Goal: Task Accomplishment & Management: Manage account settings

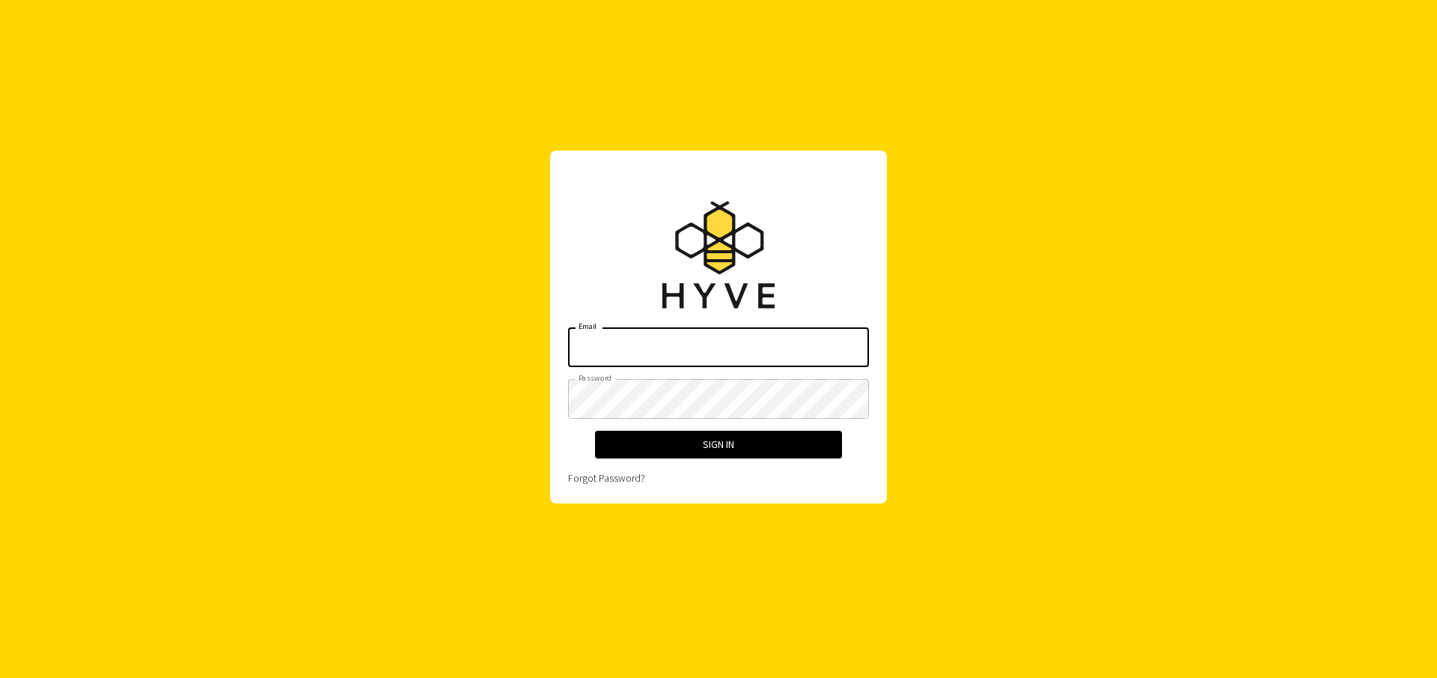
click at [0, 677] on com-1password-button at bounding box center [0, 678] width 0 height 0
type input "[PERSON_NAME][EMAIL_ADDRESS][DOMAIN_NAME]"
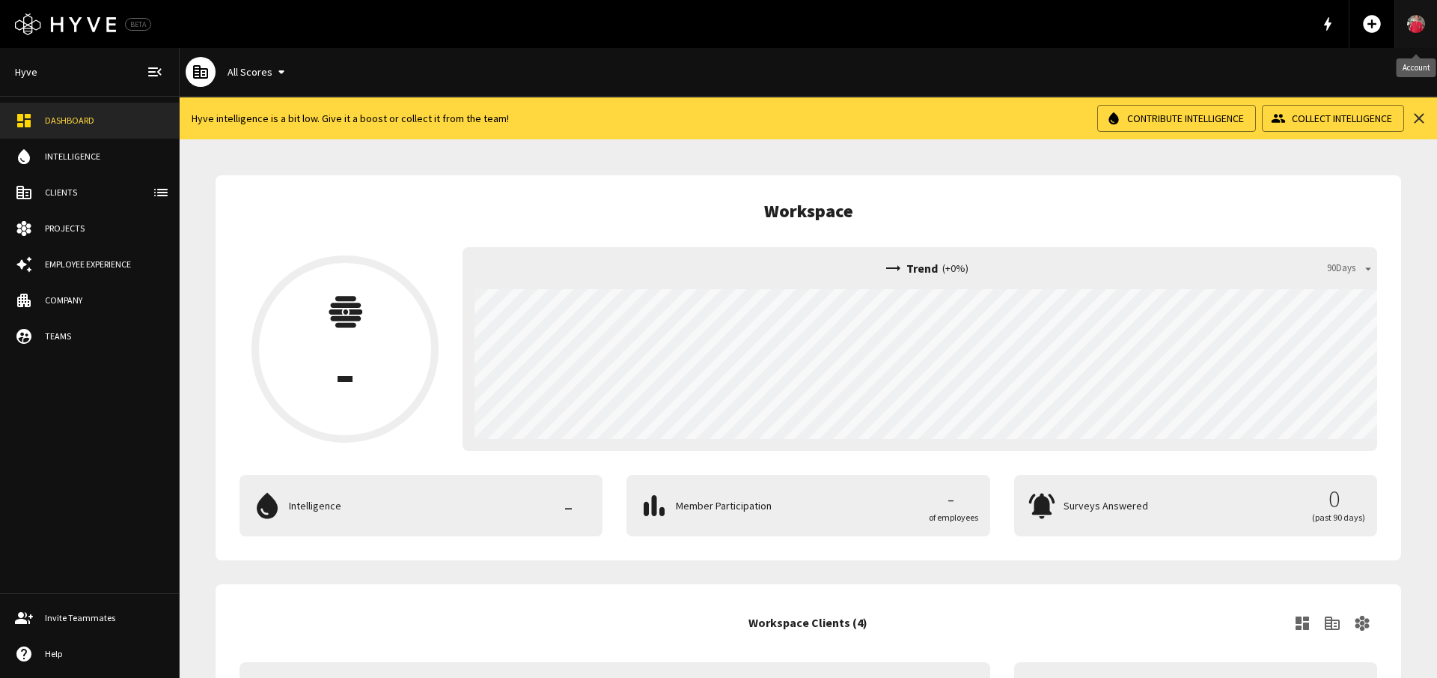
click at [1419, 24] on img "Account" at bounding box center [1417, 24] width 18 height 23
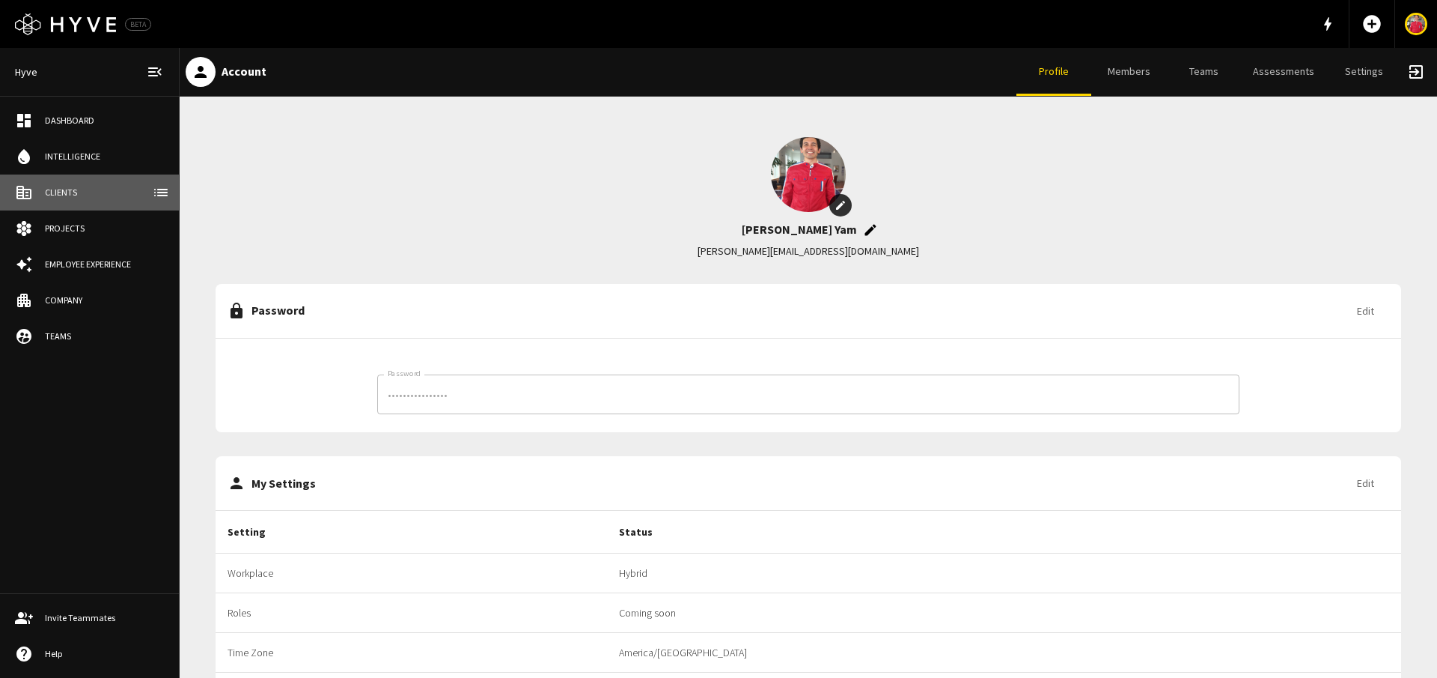
click at [118, 201] on link "Clients" at bounding box center [89, 192] width 179 height 36
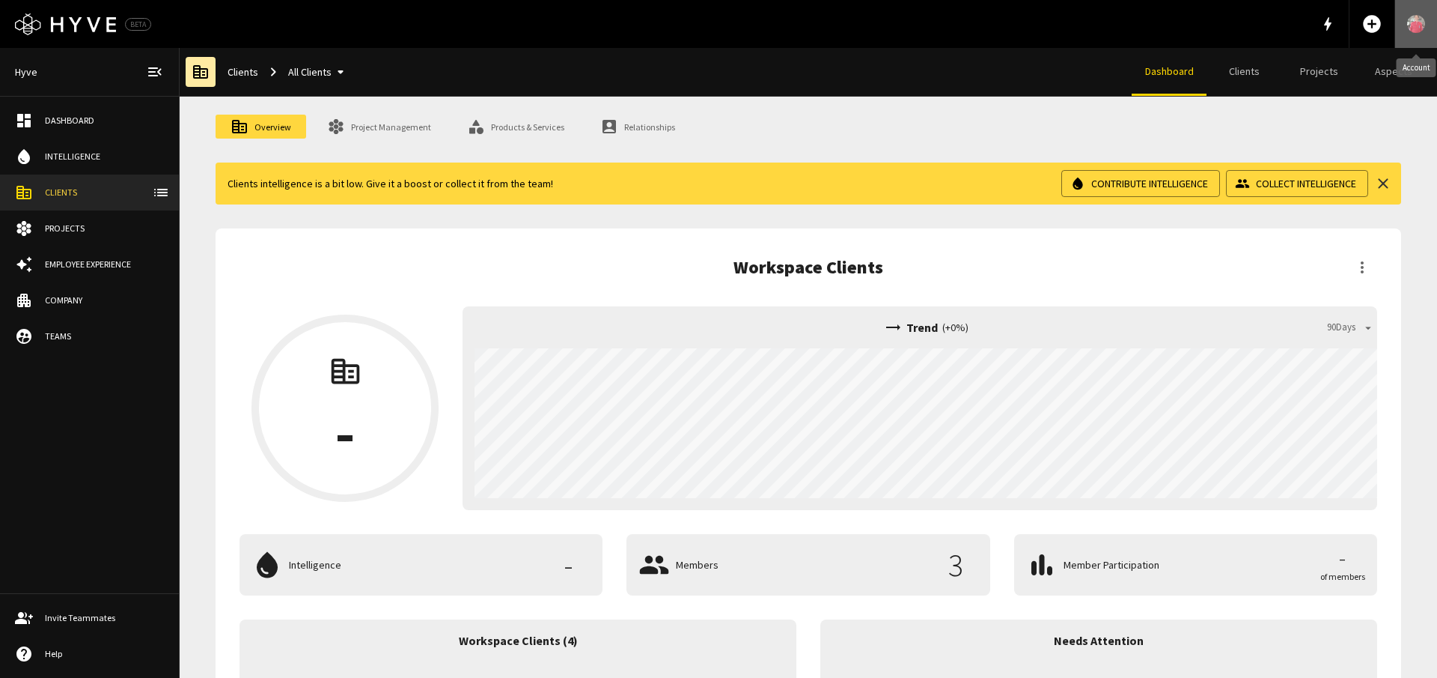
click at [1414, 27] on img "Account" at bounding box center [1417, 24] width 18 height 23
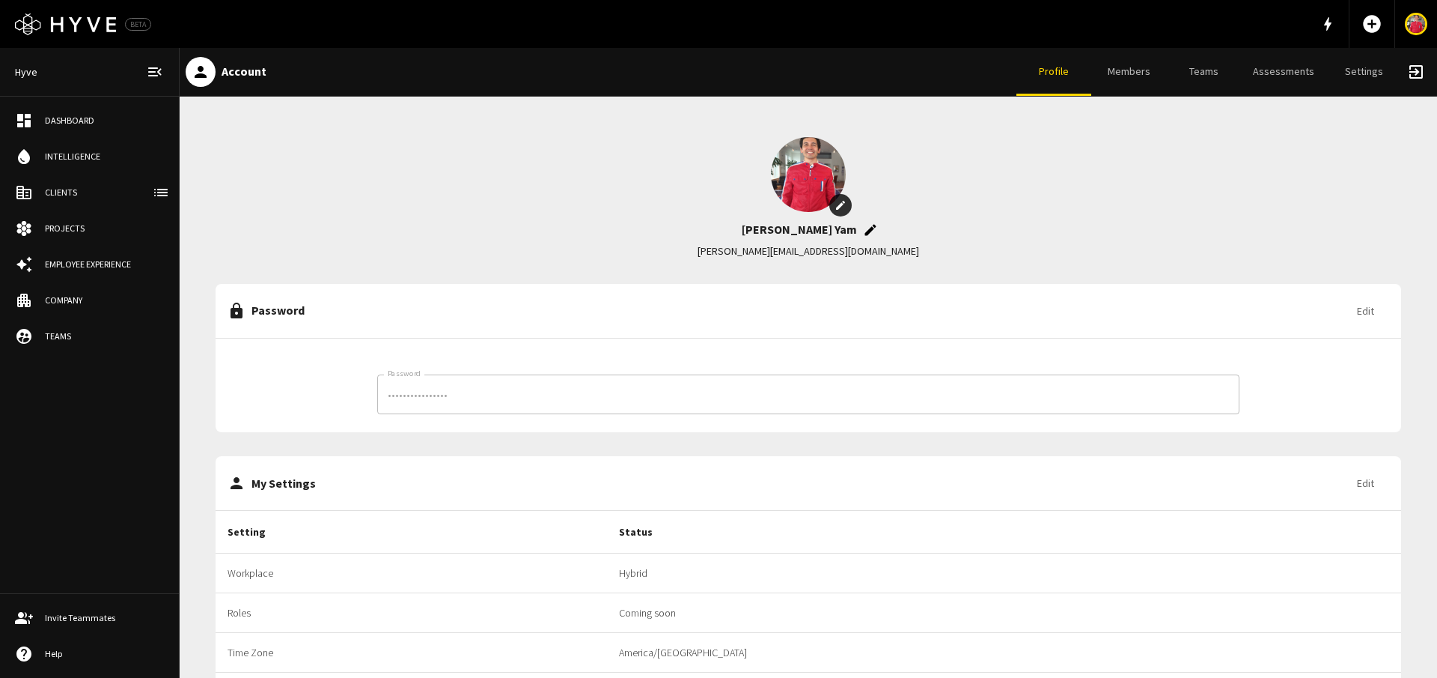
click at [1415, 72] on span "exit_to_app" at bounding box center [1417, 72] width 18 height 18
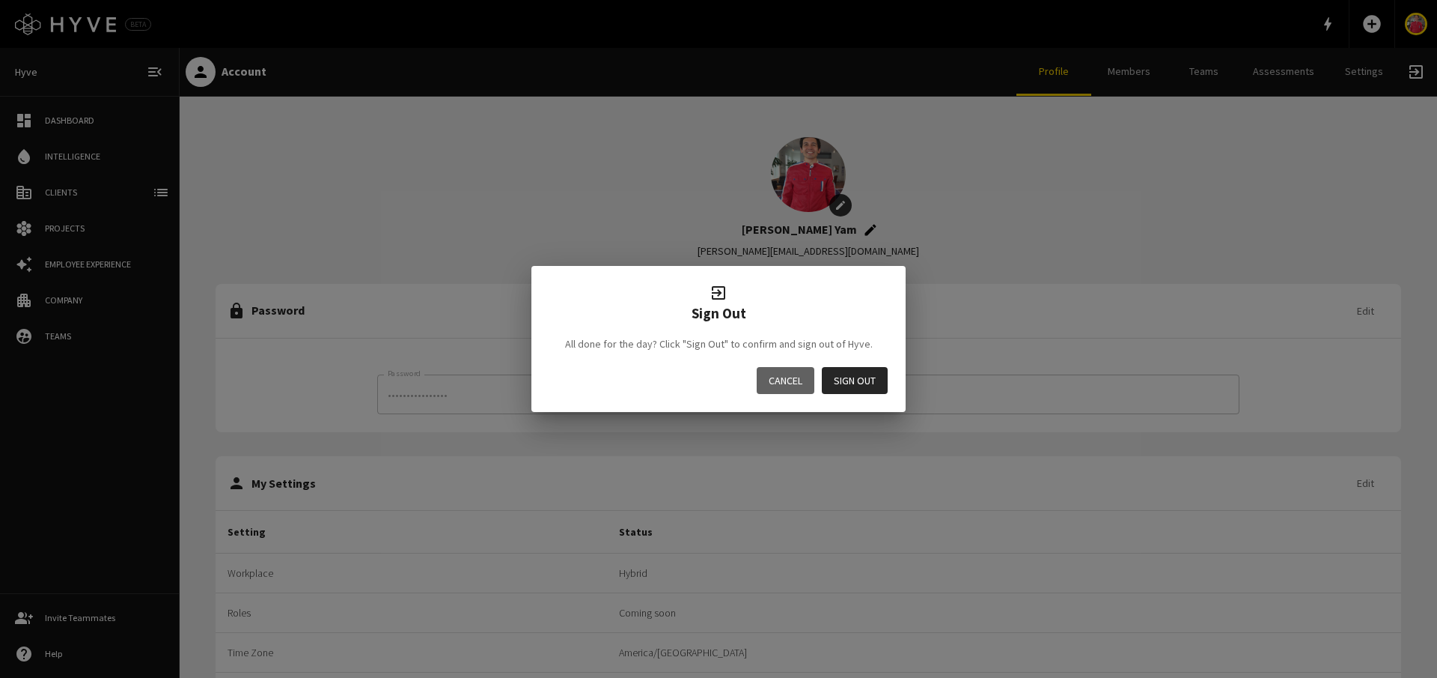
click at [862, 385] on button "Sign Out" at bounding box center [855, 381] width 66 height 28
